Goal: Obtain resource: Obtain resource

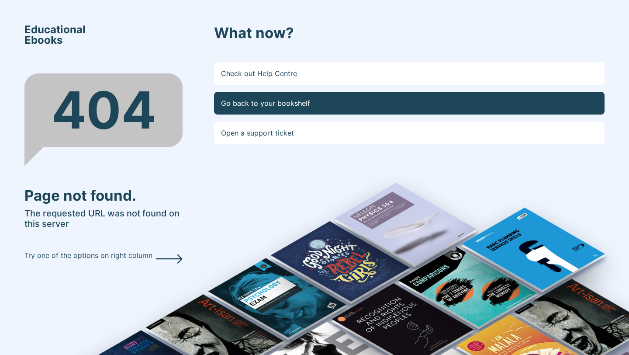
click at [319, 105] on link "Go back to your bookshelf" at bounding box center [409, 103] width 391 height 23
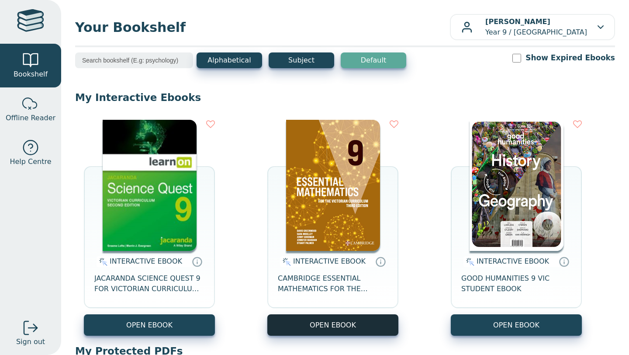
click at [320, 324] on button "OPEN EBOOK" at bounding box center [332, 324] width 131 height 21
